Goal: Task Accomplishment & Management: Use online tool/utility

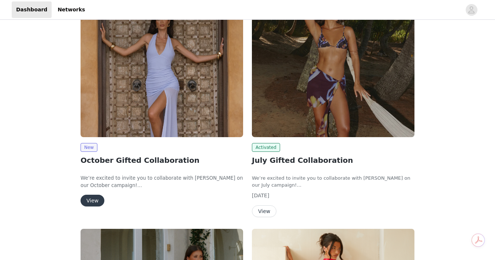
scroll to position [54, 0]
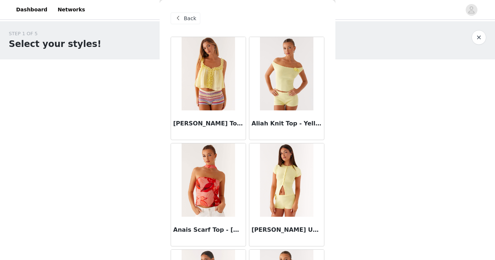
click at [190, 20] on span "Back" at bounding box center [190, 19] width 12 height 8
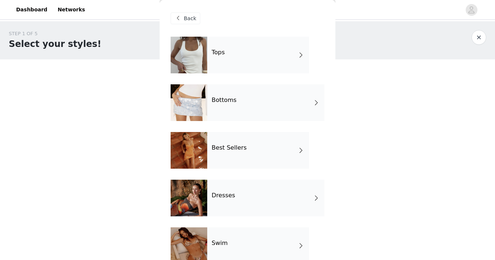
click at [185, 15] on span "Back" at bounding box center [190, 19] width 12 height 8
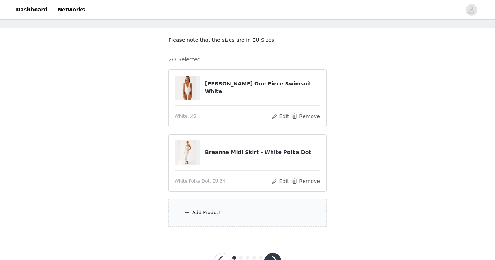
scroll to position [37, 0]
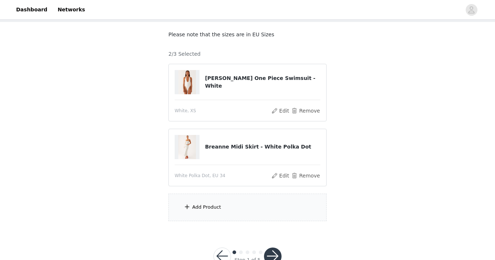
click at [202, 204] on div "Add Product" at bounding box center [206, 206] width 29 height 7
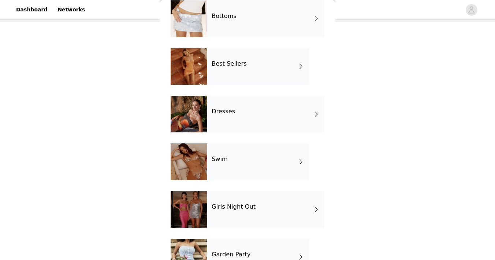
scroll to position [158, 0]
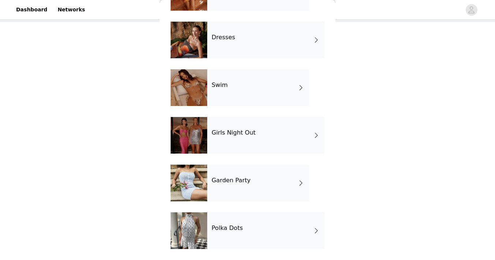
click at [240, 141] on div "Girls Night Out" at bounding box center [265, 135] width 117 height 37
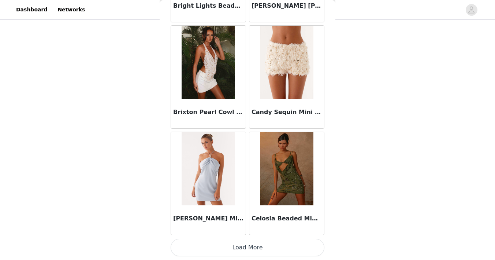
scroll to position [59, 0]
click at [220, 245] on button "Load More" at bounding box center [248, 247] width 154 height 18
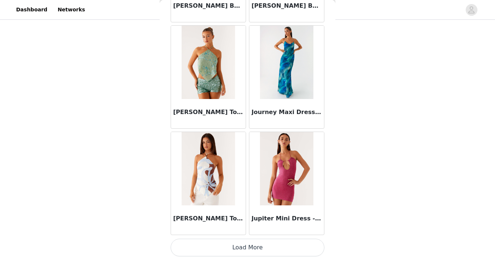
scroll to position [60, 0]
click at [261, 252] on button "Load More" at bounding box center [248, 247] width 154 height 18
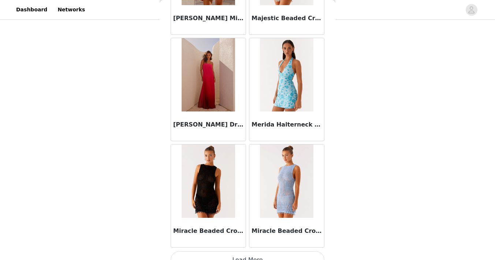
scroll to position [2984, 0]
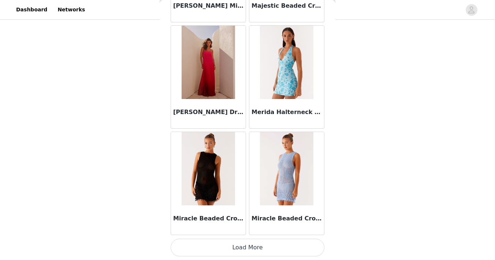
click at [194, 248] on button "Load More" at bounding box center [248, 247] width 154 height 18
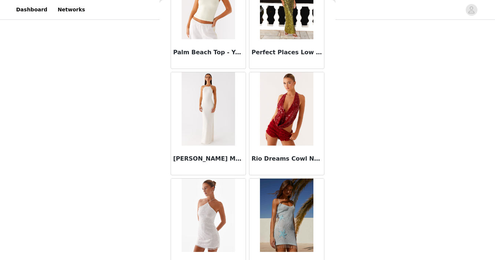
scroll to position [4045, 0]
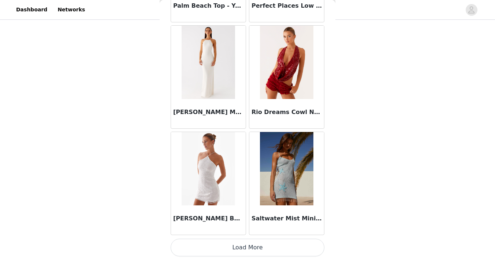
click at [202, 254] on button "Load More" at bounding box center [248, 247] width 154 height 18
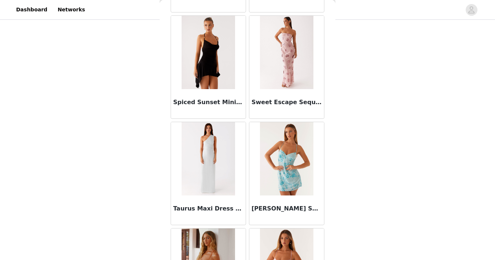
scroll to position [4494, 0]
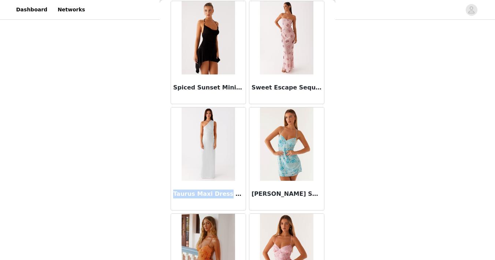
drag, startPoint x: 174, startPoint y: 194, endPoint x: 223, endPoint y: 195, distance: 49.8
click at [223, 195] on h3 "Taurus Maxi Dress - Mint" at bounding box center [208, 193] width 70 height 9
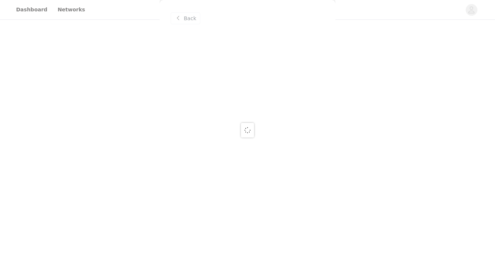
scroll to position [0, 0]
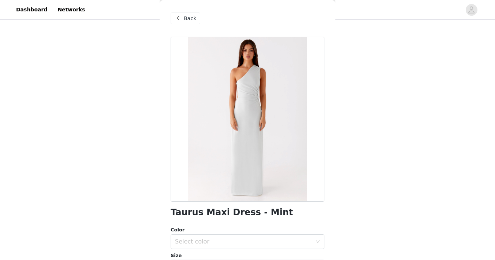
click at [189, 21] on span "Back" at bounding box center [190, 19] width 12 height 8
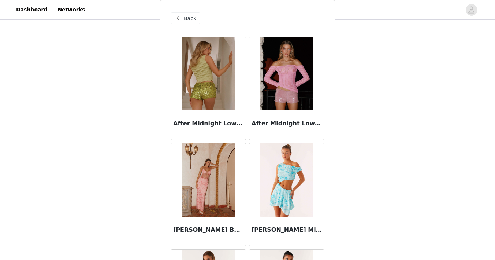
click at [180, 20] on span at bounding box center [178, 18] width 9 height 9
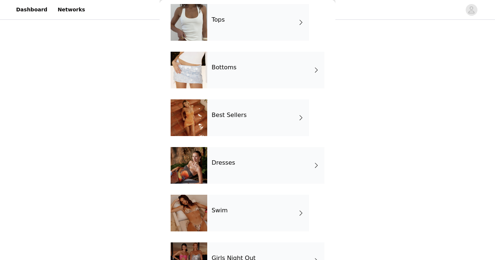
scroll to position [33, 0]
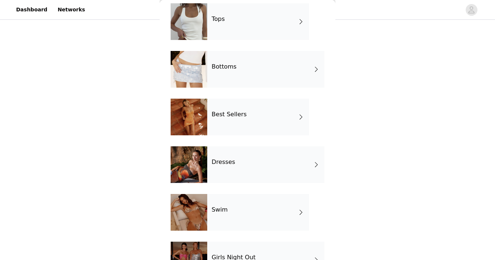
click at [226, 122] on div "Best Sellers" at bounding box center [258, 116] width 102 height 37
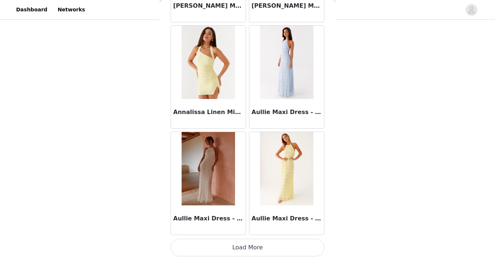
scroll to position [60, 0]
click at [190, 249] on button "Load More" at bounding box center [248, 247] width 154 height 18
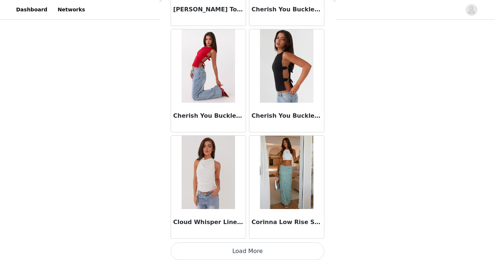
scroll to position [1922, 0]
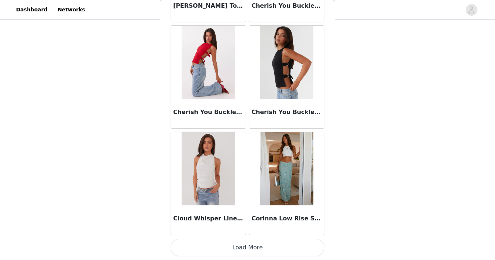
click at [192, 247] on button "Load More" at bounding box center [248, 247] width 154 height 18
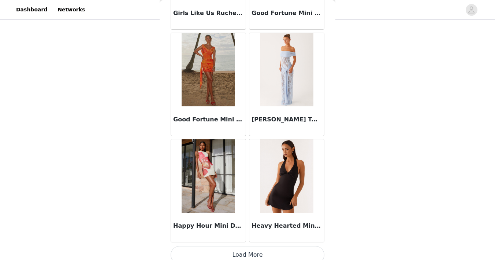
scroll to position [2984, 0]
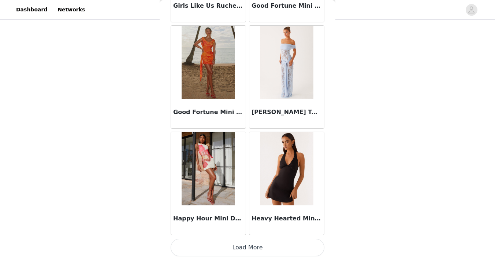
click at [198, 247] on button "Load More" at bounding box center [248, 247] width 154 height 18
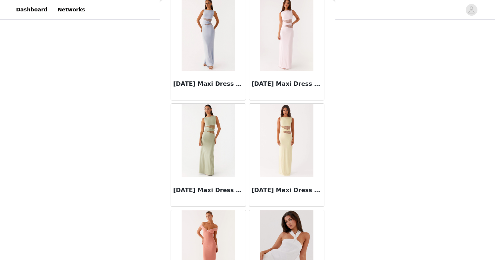
scroll to position [4045, 0]
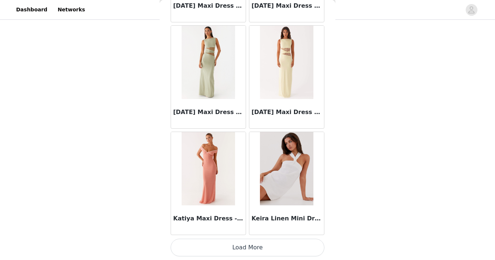
click at [209, 251] on button "Load More" at bounding box center [248, 247] width 154 height 18
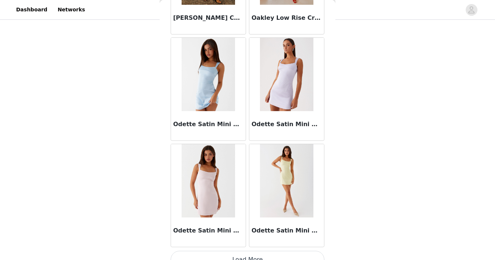
scroll to position [5107, 0]
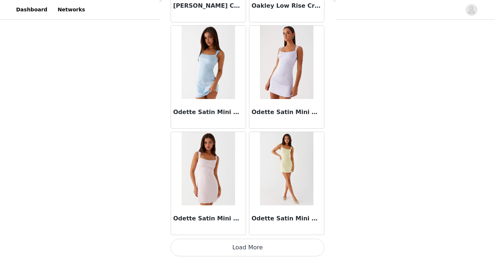
click at [208, 252] on button "Load More" at bounding box center [248, 247] width 154 height 18
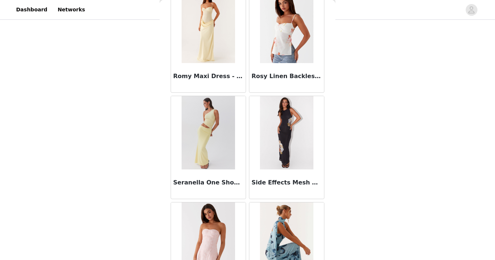
scroll to position [6168, 0]
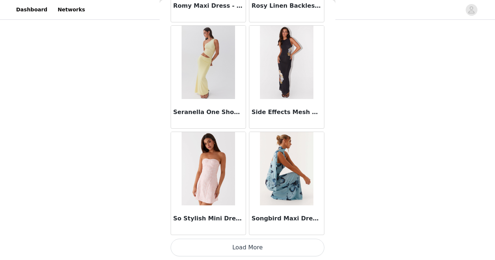
click at [207, 243] on button "Load More" at bounding box center [248, 247] width 154 height 18
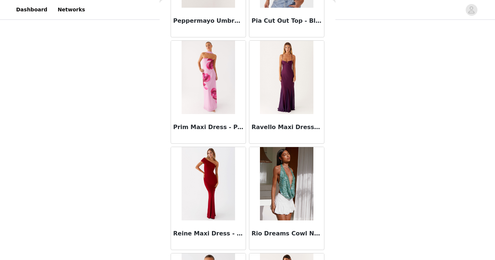
scroll to position [5733, 0]
